Goal: Information Seeking & Learning: Learn about a topic

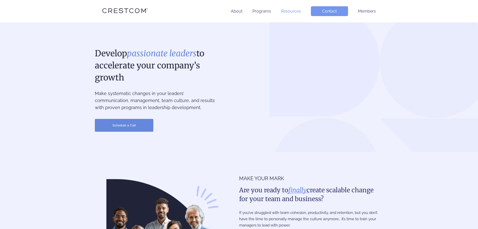
click at [290, 13] on link "Resources" at bounding box center [291, 11] width 20 height 5
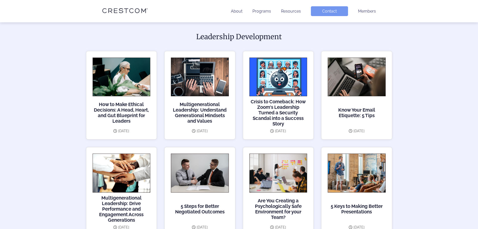
scroll to position [109, 0]
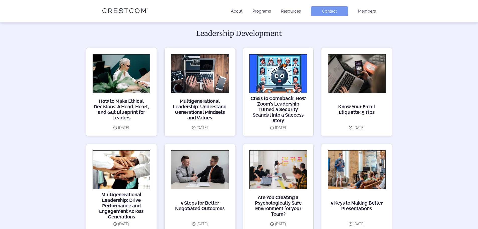
click at [127, 113] on h3 "How to Make Ethical Decisions: A Head, Heart, and Gut Blueprint for Leaders" at bounding box center [122, 109] width 58 height 28
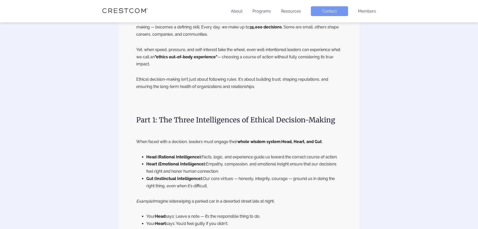
scroll to position [400, 0]
